Goal: Check status: Check status

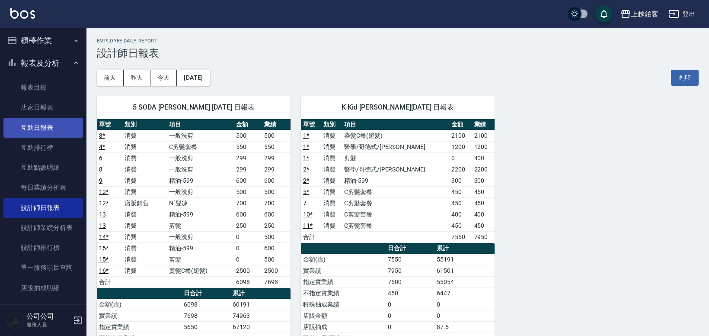
scroll to position [1, 0]
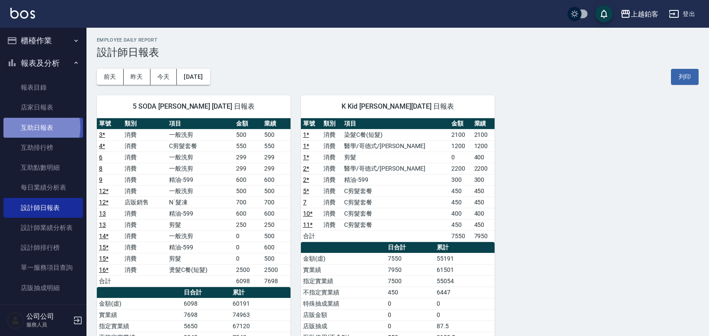
click at [36, 127] on link "互助日報表" at bounding box center [43, 128] width 80 height 20
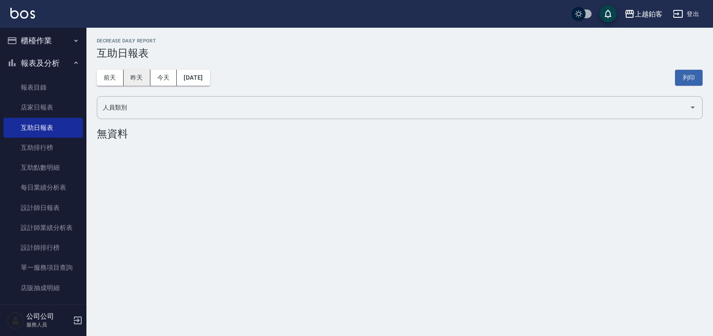
click at [141, 77] on button "昨天" at bounding box center [137, 78] width 27 height 16
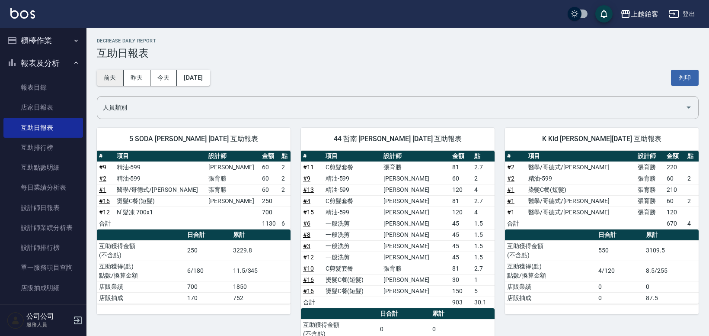
click at [115, 76] on button "前天" at bounding box center [110, 78] width 27 height 16
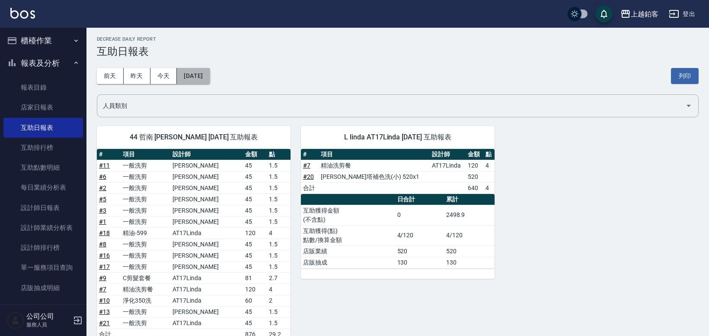
click at [207, 74] on button "[DATE]" at bounding box center [193, 76] width 33 height 16
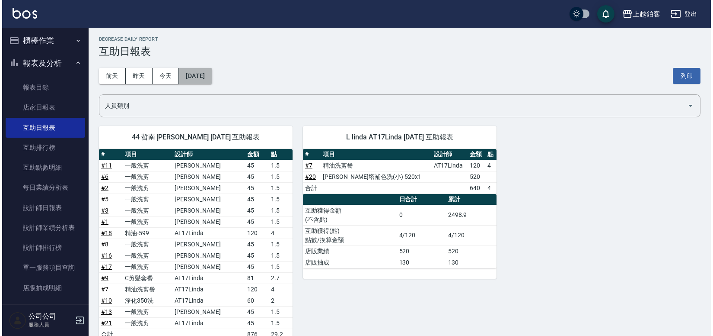
scroll to position [1, 0]
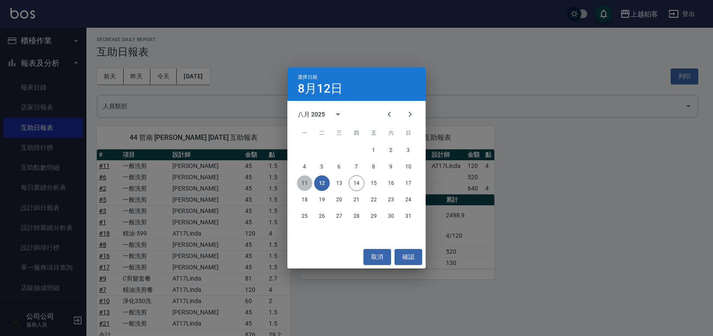
click at [304, 181] on button "11" at bounding box center [305, 183] width 16 height 16
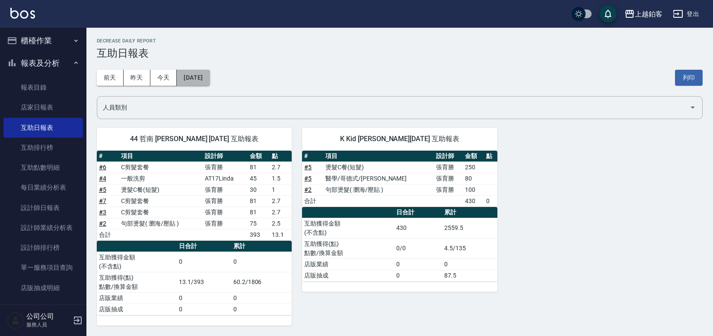
click at [205, 83] on button "[DATE]" at bounding box center [193, 78] width 33 height 16
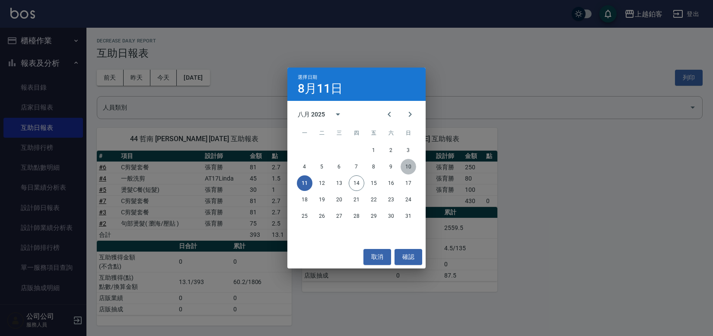
click at [407, 168] on button "10" at bounding box center [409, 167] width 16 height 16
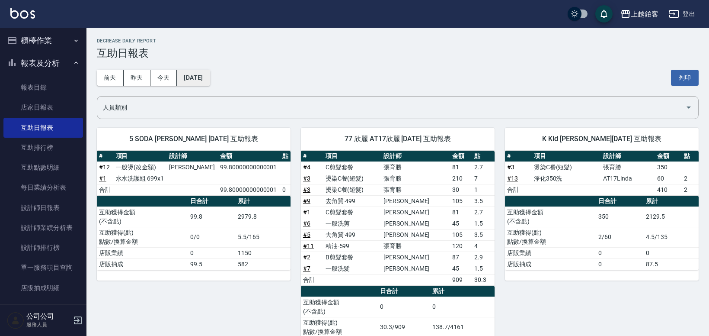
click at [193, 80] on button "[DATE]" at bounding box center [193, 78] width 33 height 16
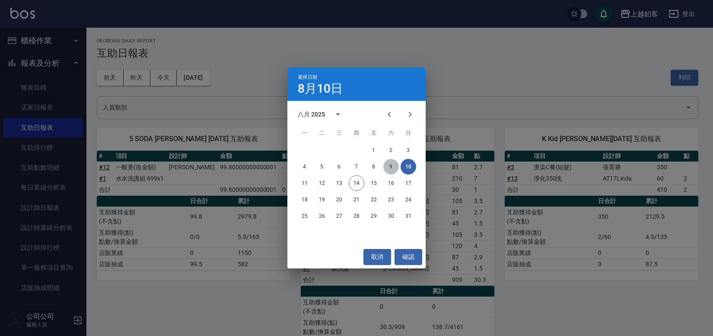
click at [388, 164] on button "9" at bounding box center [392, 167] width 16 height 16
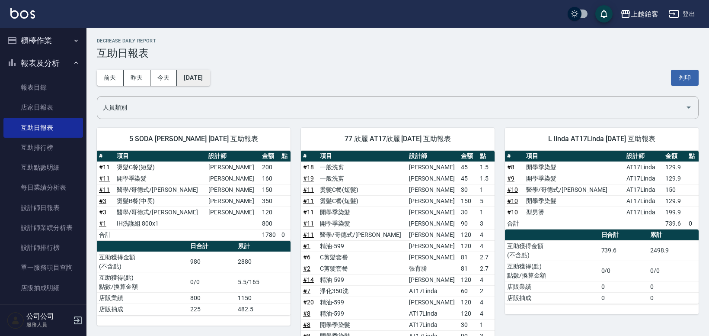
click at [194, 77] on button "[DATE]" at bounding box center [193, 78] width 33 height 16
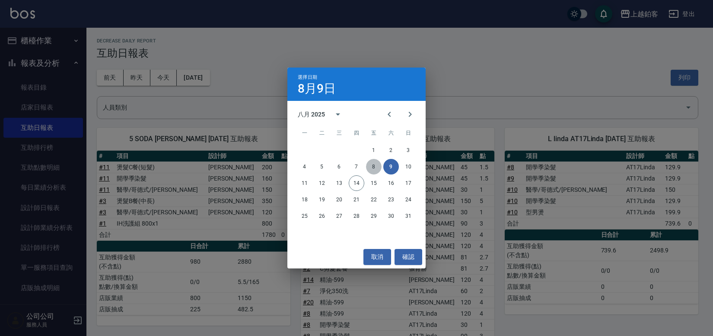
click at [370, 166] on button "8" at bounding box center [374, 167] width 16 height 16
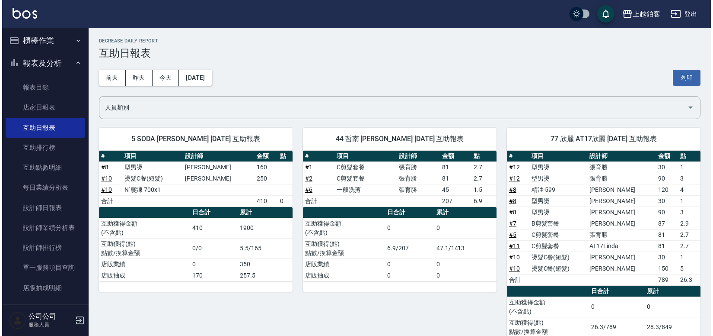
scroll to position [1, 0]
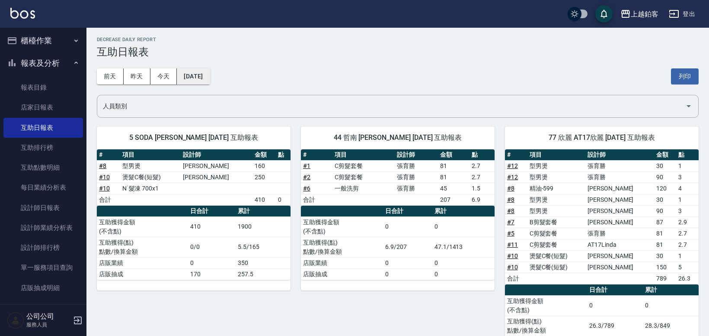
click at [200, 79] on button "[DATE]" at bounding box center [193, 76] width 33 height 16
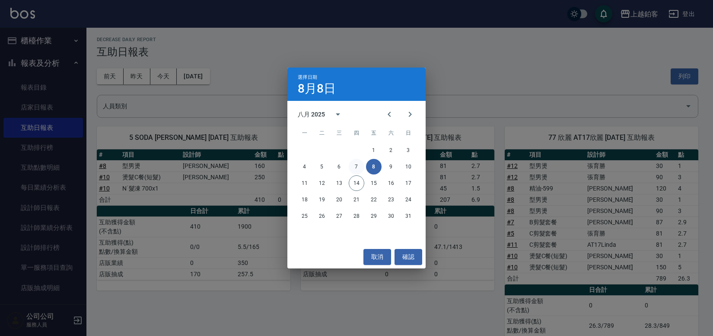
click at [355, 165] on button "7" at bounding box center [357, 167] width 16 height 16
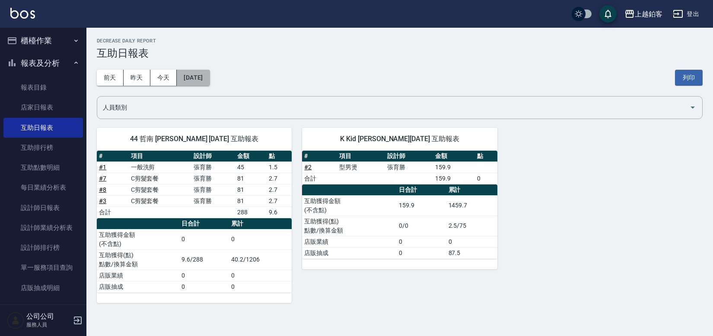
click at [210, 77] on button "[DATE]" at bounding box center [193, 78] width 33 height 16
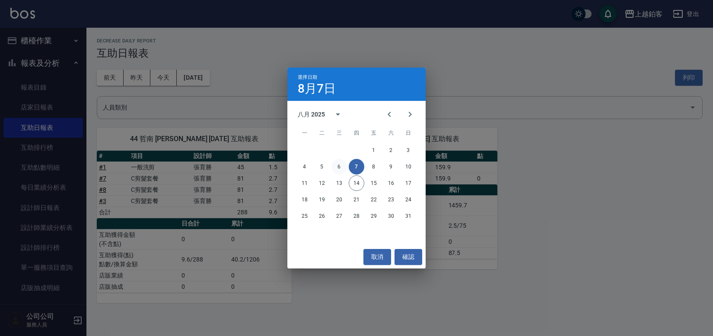
click at [341, 164] on button "6" at bounding box center [340, 167] width 16 height 16
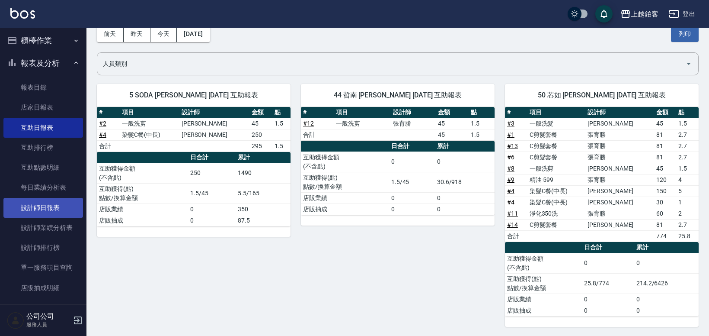
scroll to position [5, 0]
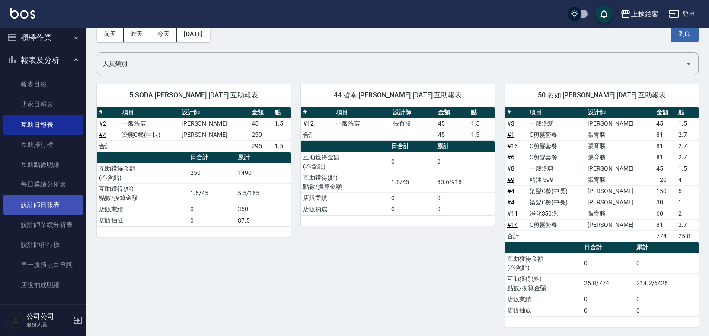
drag, startPoint x: 70, startPoint y: 214, endPoint x: 54, endPoint y: 201, distance: 19.7
click at [32, 210] on link "設計師日報表" at bounding box center [43, 205] width 80 height 20
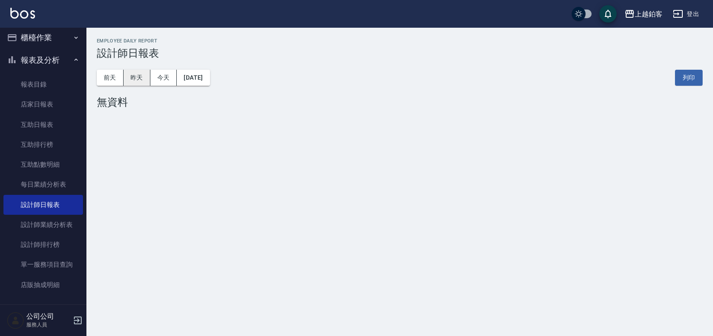
click at [133, 80] on button "昨天" at bounding box center [137, 78] width 27 height 16
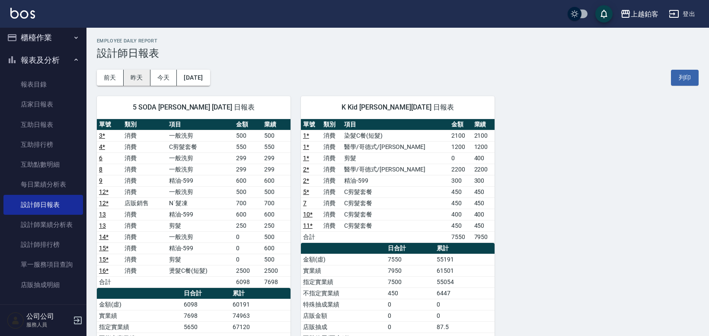
click at [146, 77] on button "昨天" at bounding box center [137, 78] width 27 height 16
click at [114, 77] on button "前天" at bounding box center [110, 78] width 27 height 16
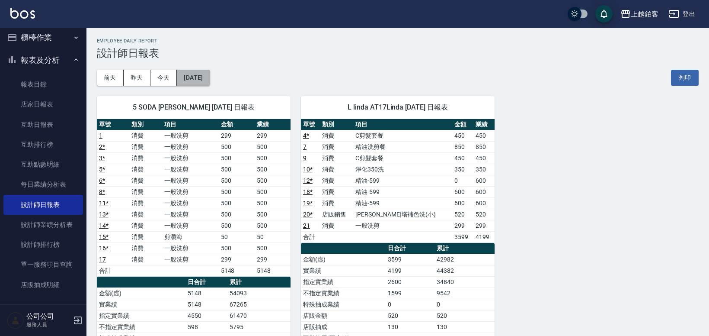
click at [179, 75] on button "[DATE]" at bounding box center [193, 78] width 33 height 16
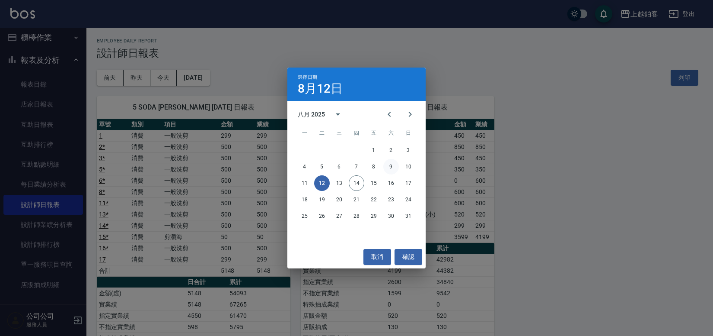
click at [384, 166] on button "9" at bounding box center [392, 167] width 16 height 16
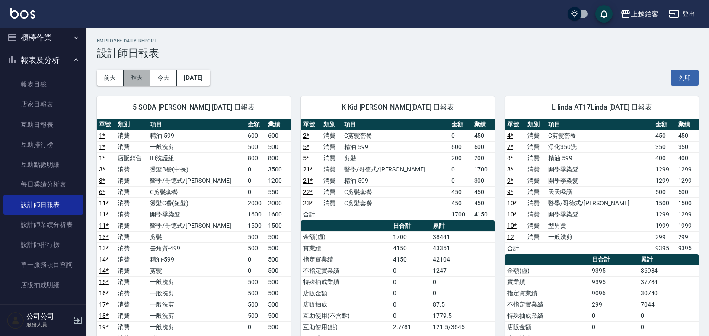
click at [127, 78] on button "昨天" at bounding box center [137, 78] width 27 height 16
